Goal: Task Accomplishment & Management: Manage account settings

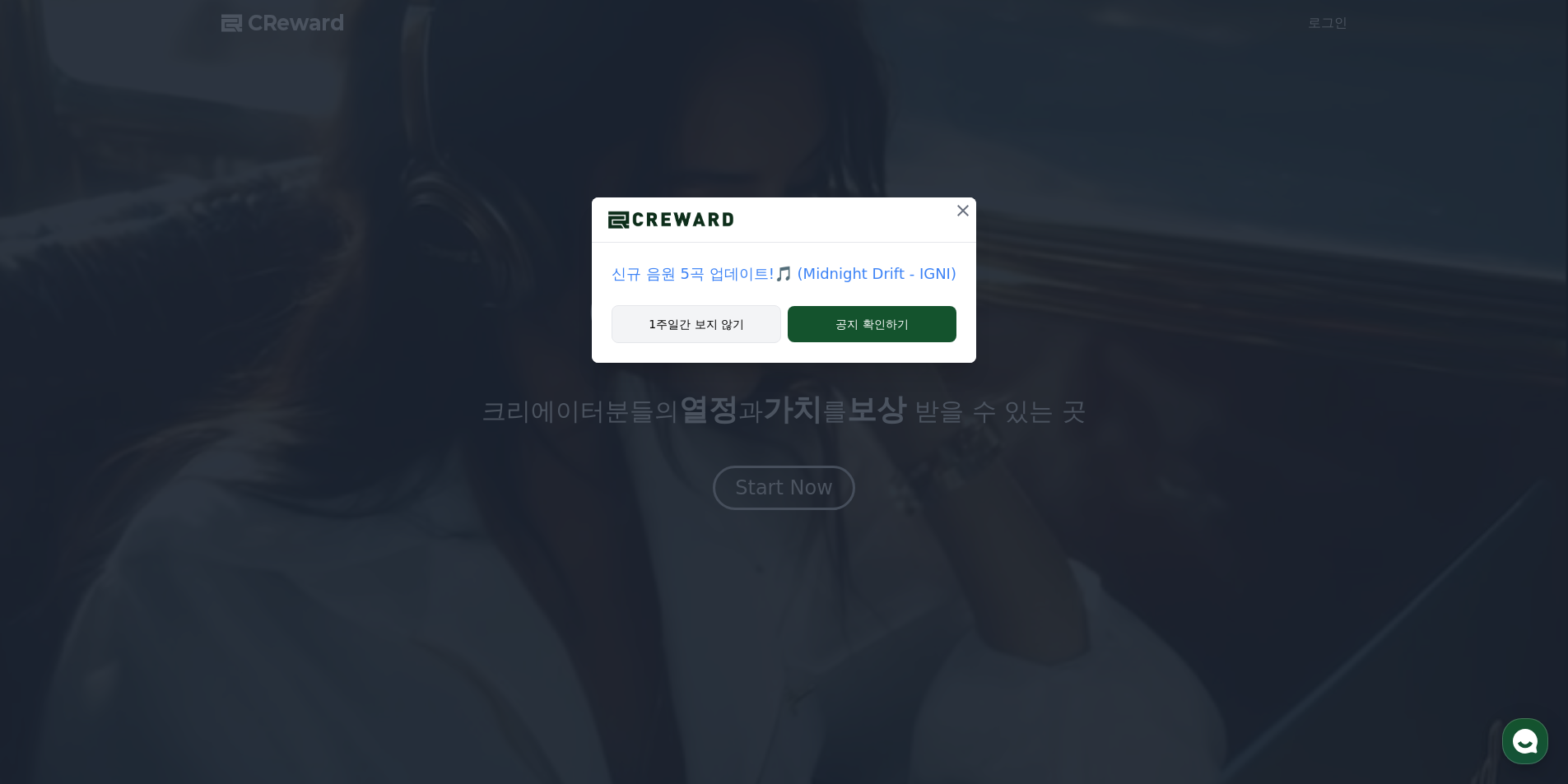
click at [730, 327] on button "1주일간 보지 않기" at bounding box center [696, 323] width 170 height 38
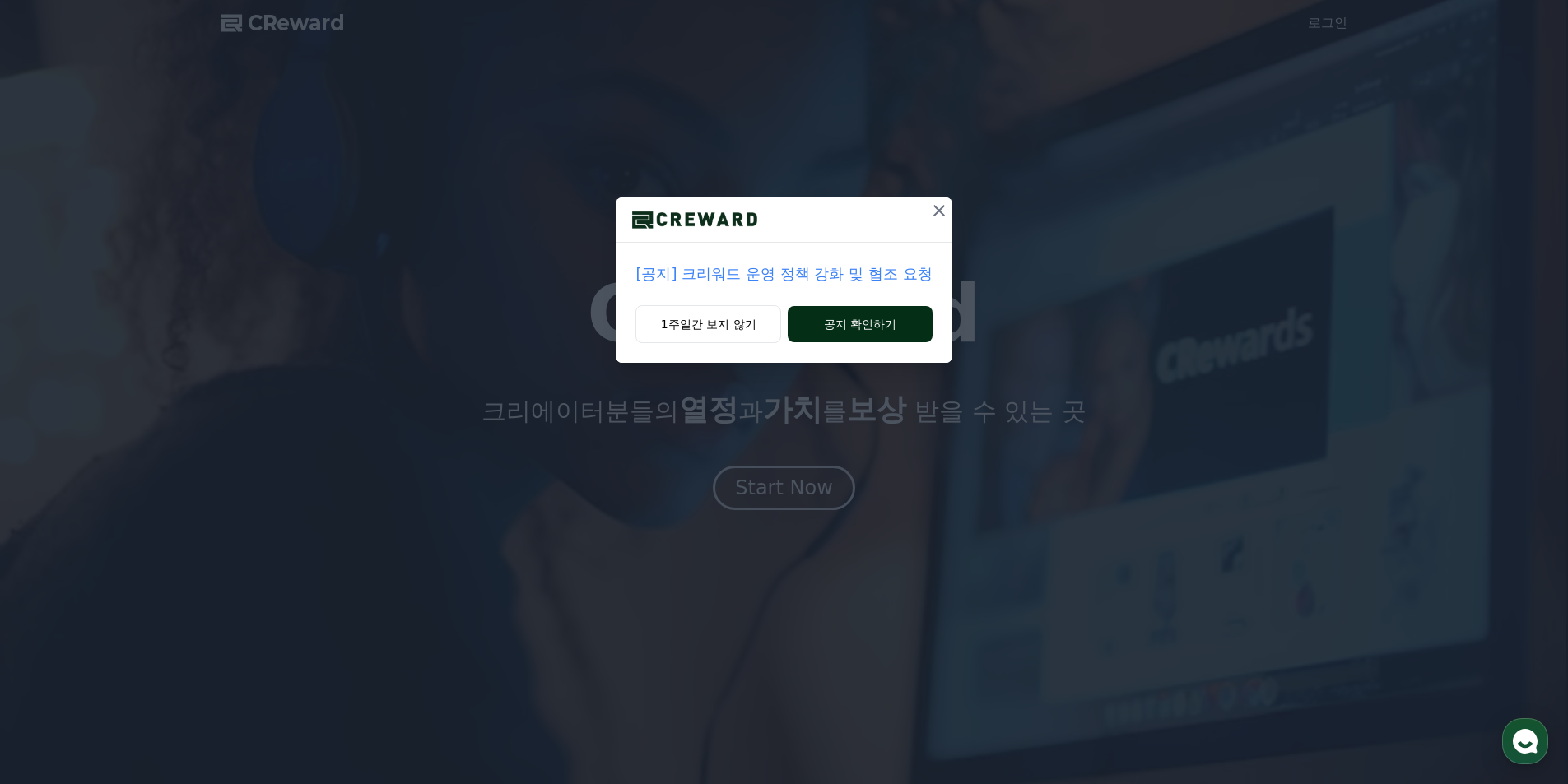
click at [877, 313] on button "공지 확인하기" at bounding box center [859, 323] width 144 height 36
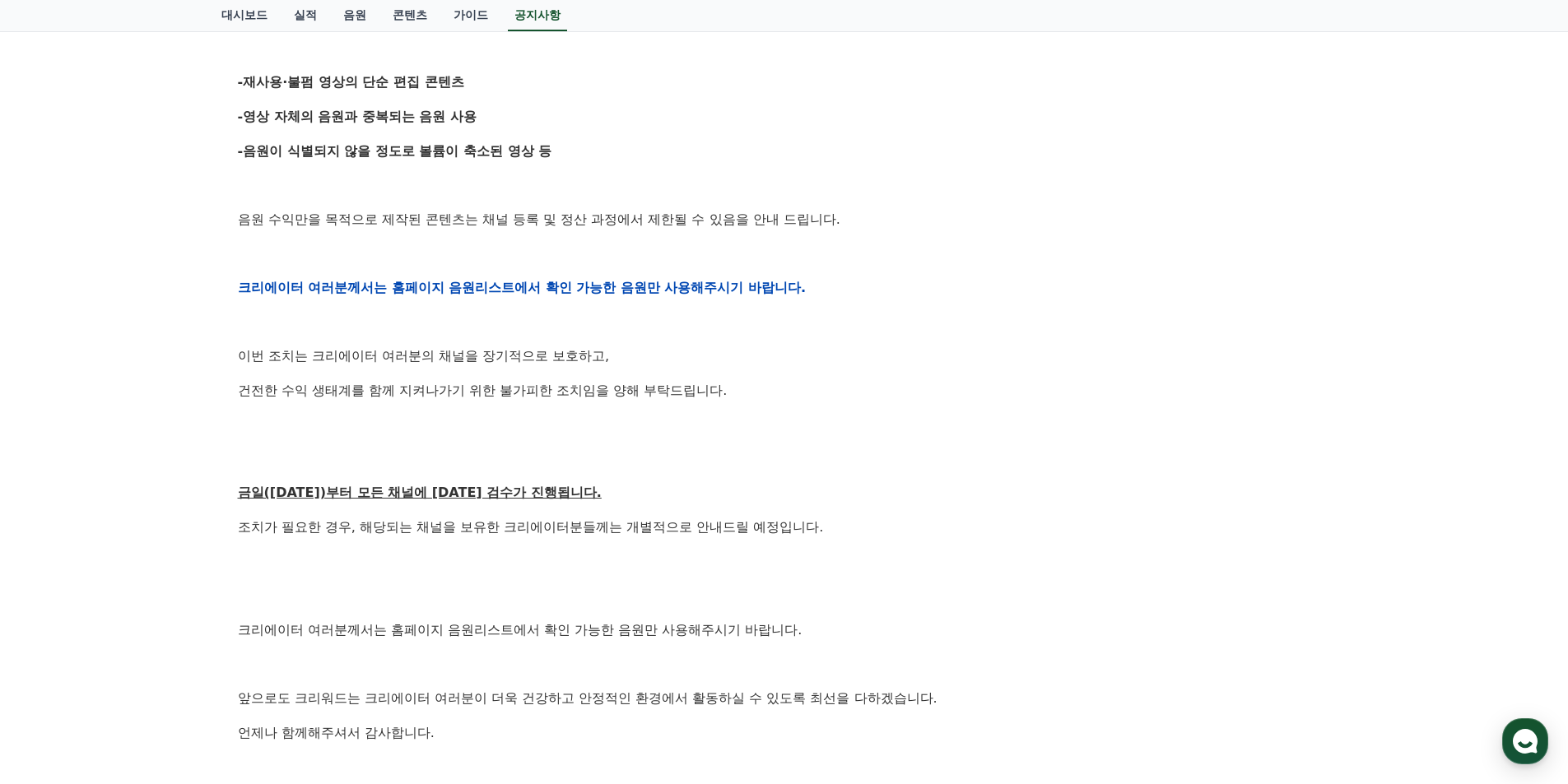
scroll to position [334, 0]
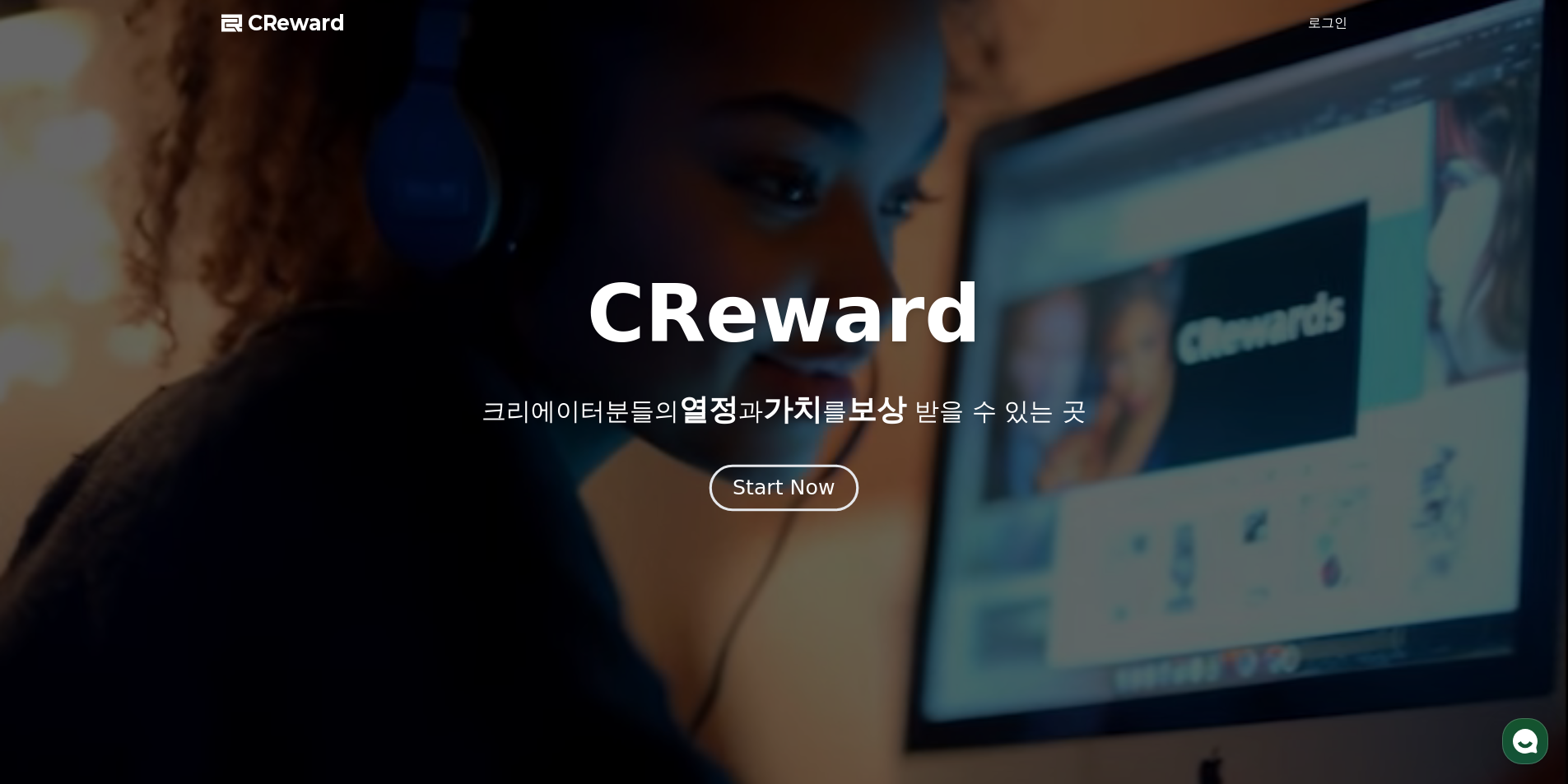
click at [782, 495] on div "Start Now" at bounding box center [783, 488] width 102 height 28
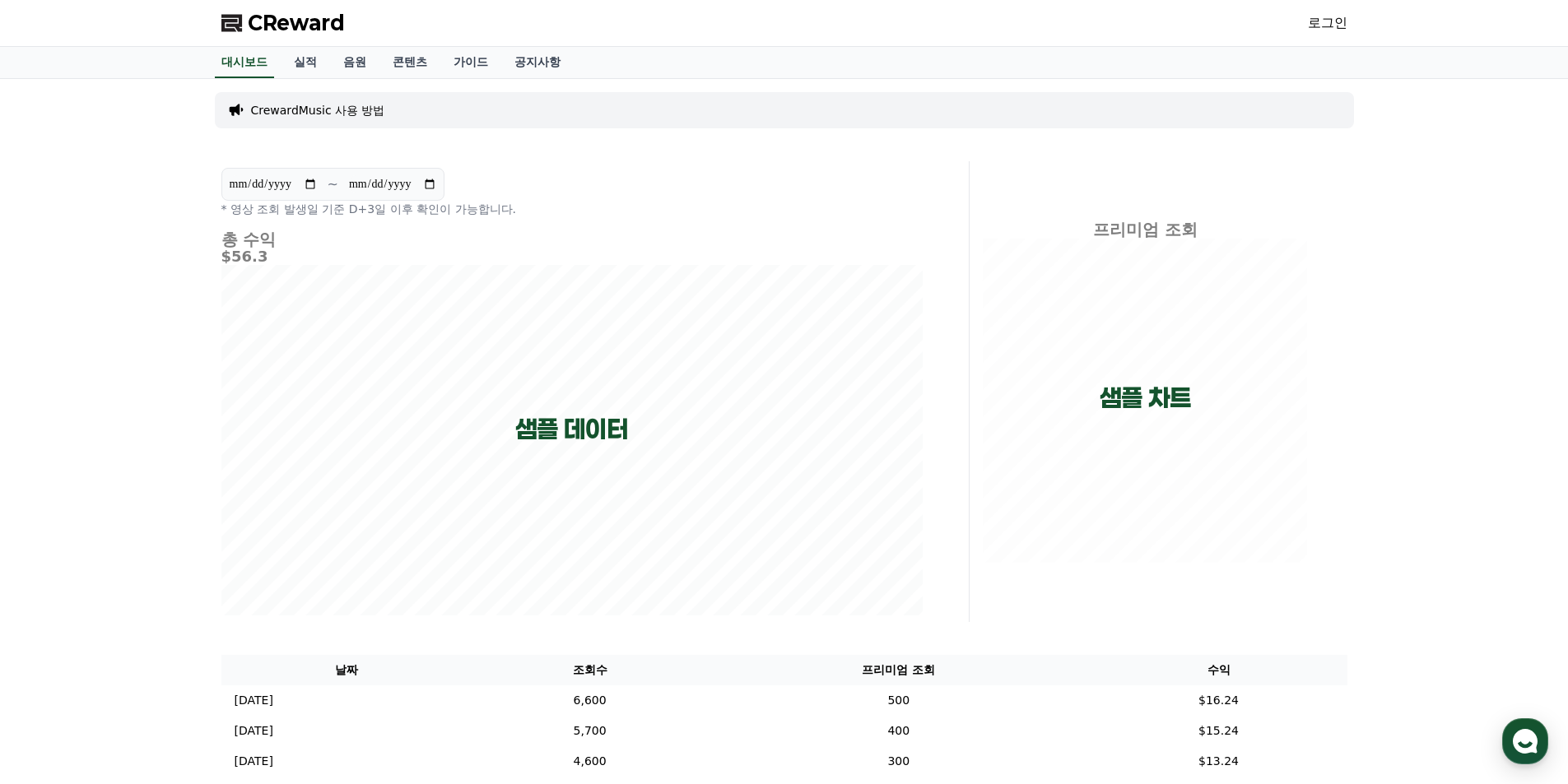
click at [1335, 30] on link "로그인" at bounding box center [1327, 22] width 40 height 19
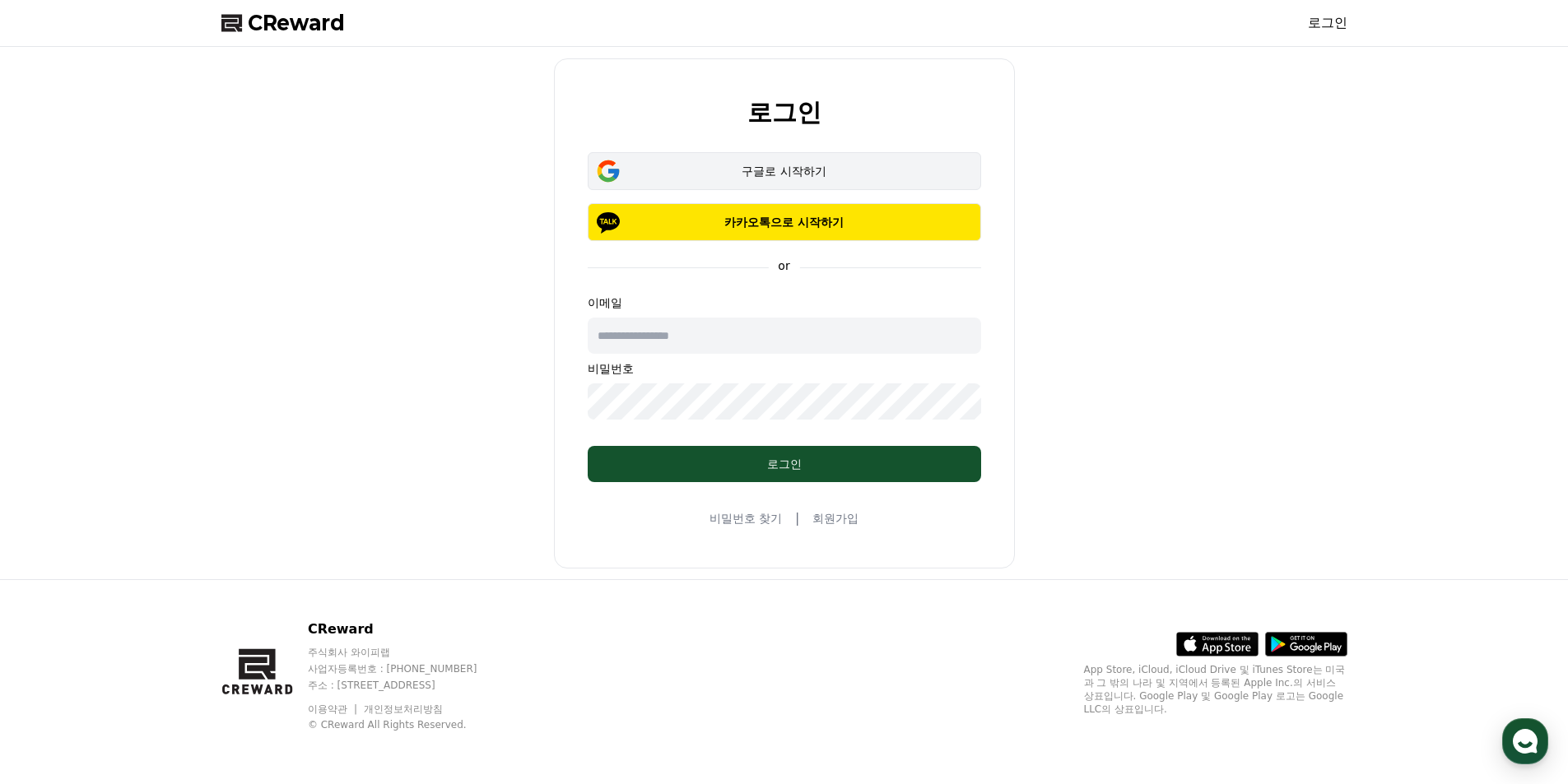
click at [813, 167] on div "구글로 시작하기" at bounding box center [784, 171] width 346 height 17
